Goal: Task Accomplishment & Management: Use online tool/utility

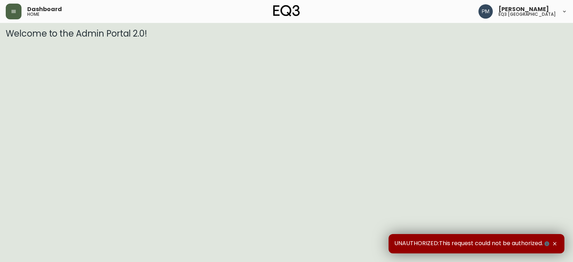
click at [11, 10] on icon "button" at bounding box center [14, 12] width 6 height 6
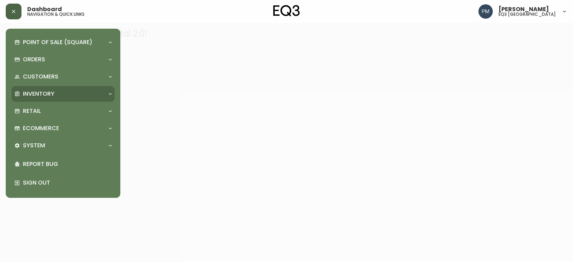
click at [82, 100] on div "Inventory" at bounding box center [62, 94] width 103 height 16
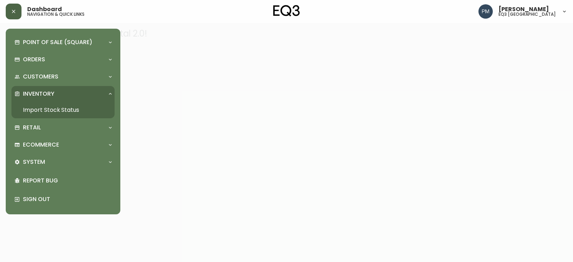
click at [66, 112] on link "Import Stock Status" at bounding box center [62, 110] width 103 height 16
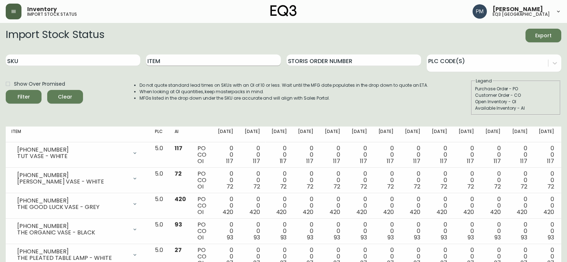
click at [170, 57] on input "Item" at bounding box center [213, 59] width 135 height 11
click at [6, 90] on button "Filter" at bounding box center [24, 97] width 36 height 14
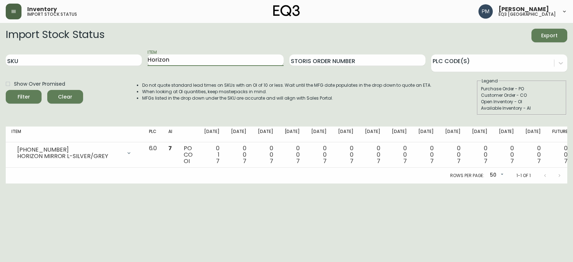
click at [169, 58] on input "Horizon" at bounding box center [215, 59] width 136 height 11
type input "Candle"
click at [6, 90] on button "Filter" at bounding box center [24, 97] width 36 height 14
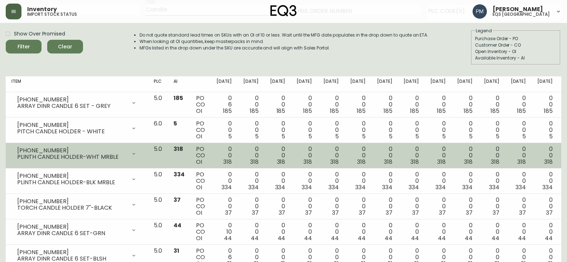
scroll to position [74, 0]
